Goal: Task Accomplishment & Management: Manage account settings

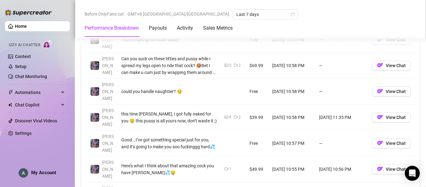
scroll to position [717, 0]
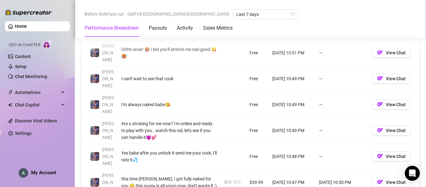
scroll to position [655, 0]
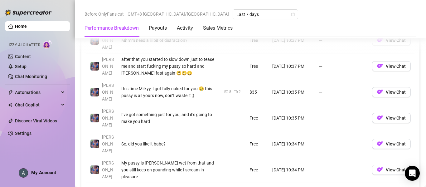
scroll to position [748, 0]
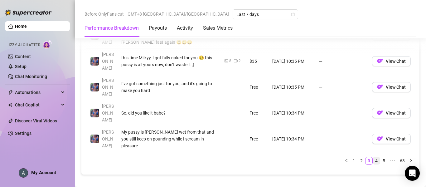
click at [373, 157] on link "4" at bounding box center [376, 160] width 7 height 7
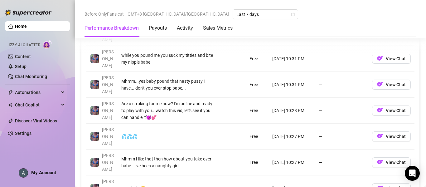
scroll to position [717, 0]
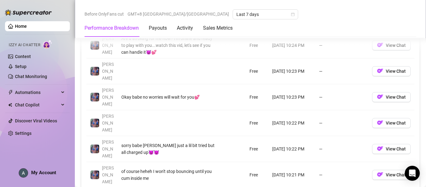
scroll to position [686, 0]
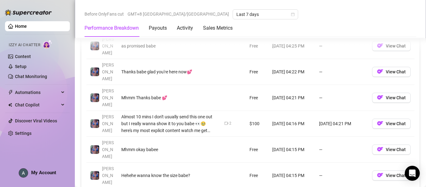
click at [368, 122] on div "Account Message Media Price When Sent When Purchased [PERSON_NAME] I got you ba…" at bounding box center [250, 84] width 328 height 283
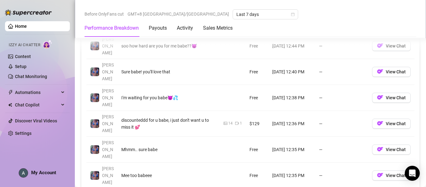
click at [370, 140] on div "Account Message Media Price When Sent When Purchased [PERSON_NAME] I know you’r…" at bounding box center [250, 87] width 328 height 288
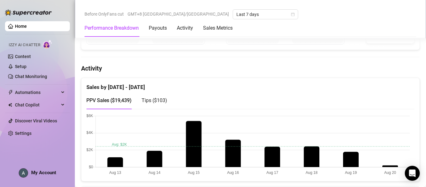
scroll to position [0, 0]
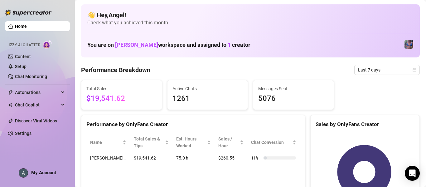
click at [51, 171] on span "My Account" at bounding box center [43, 173] width 25 height 6
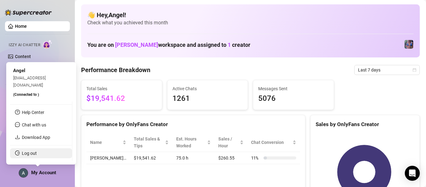
click at [37, 155] on link "Log out" at bounding box center [29, 153] width 15 height 5
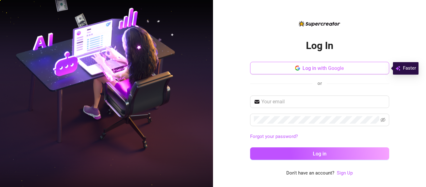
click at [343, 71] on button "Log in with Google" at bounding box center [319, 68] width 139 height 12
